Goal: Information Seeking & Learning: Compare options

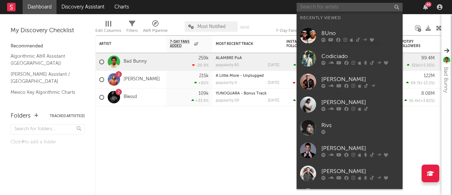
click at [362, 11] on input "text" at bounding box center [350, 7] width 106 height 9
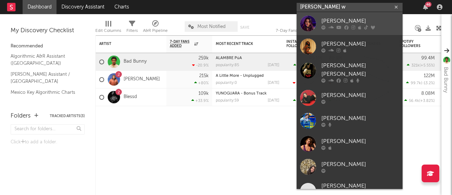
type input "[PERSON_NAME] w"
click at [349, 20] on div "[PERSON_NAME]" at bounding box center [361, 21] width 78 height 8
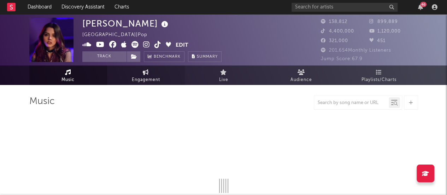
select select "6m"
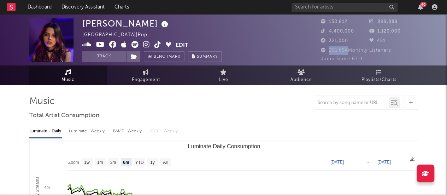
drag, startPoint x: 328, startPoint y: 50, endPoint x: 348, endPoint y: 48, distance: 20.3
click at [348, 48] on span "201,654 Monthly Listeners" at bounding box center [356, 50] width 70 height 5
copy span "201,654"
drag, startPoint x: 328, startPoint y: 32, endPoint x: 353, endPoint y: 33, distance: 25.5
click at [353, 33] on span "4,400,000" at bounding box center [337, 31] width 33 height 5
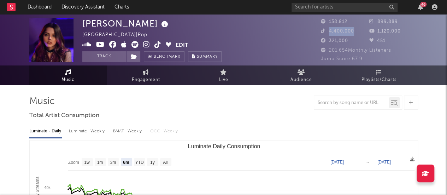
copy span "4,400,000"
drag, startPoint x: 377, startPoint y: 22, endPoint x: 402, endPoint y: 22, distance: 25.1
click at [402, 22] on div "899,889" at bounding box center [393, 22] width 49 height 8
copy span "899,889"
drag, startPoint x: 377, startPoint y: 32, endPoint x: 427, endPoint y: 34, distance: 49.9
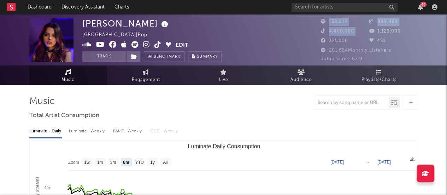
click at [427, 34] on div "[PERSON_NAME] [GEOGRAPHIC_DATA] | Pop Edit Track Benchmark Summary 138,812 899,…" at bounding box center [223, 39] width 447 height 51
drag, startPoint x: 406, startPoint y: 33, endPoint x: 376, endPoint y: 33, distance: 30.7
click at [376, 33] on div "1,120,000" at bounding box center [393, 31] width 49 height 8
copy span "1,120,000"
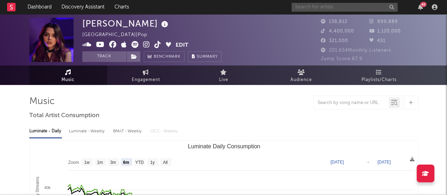
click at [348, 6] on input "text" at bounding box center [345, 7] width 106 height 9
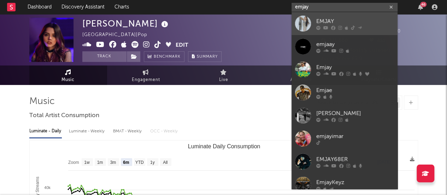
type input "emjay"
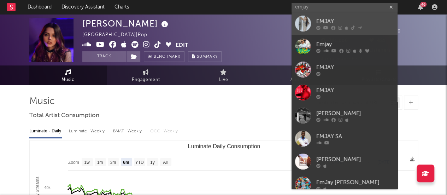
click at [334, 23] on div "EMJAY" at bounding box center [355, 21] width 78 height 8
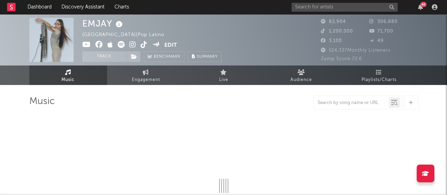
select select "6m"
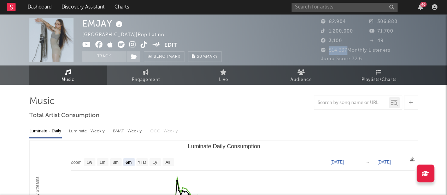
drag, startPoint x: 329, startPoint y: 52, endPoint x: 348, endPoint y: 53, distance: 19.1
click at [348, 53] on span "514,337 Monthly Listeners" at bounding box center [356, 50] width 70 height 5
copy span "514,337"
drag, startPoint x: 328, startPoint y: 33, endPoint x: 353, endPoint y: 35, distance: 25.1
click at [353, 35] on div "1,200,000" at bounding box center [345, 31] width 49 height 8
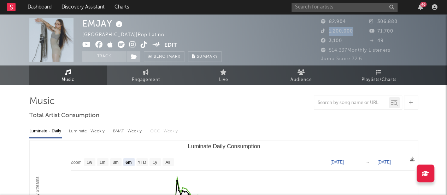
copy span "1,200,000"
drag, startPoint x: 377, startPoint y: 21, endPoint x: 416, endPoint y: 21, distance: 38.9
click at [416, 21] on div "306,880" at bounding box center [393, 22] width 49 height 8
copy span "306,880"
drag, startPoint x: 378, startPoint y: 30, endPoint x: 410, endPoint y: 35, distance: 32.2
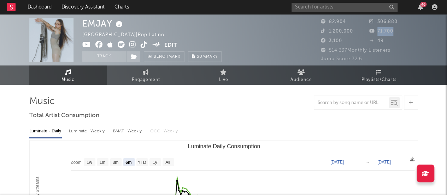
click at [410, 35] on div "71,700" at bounding box center [393, 31] width 49 height 8
copy span "71,700"
